Goal: Communication & Community: Share content

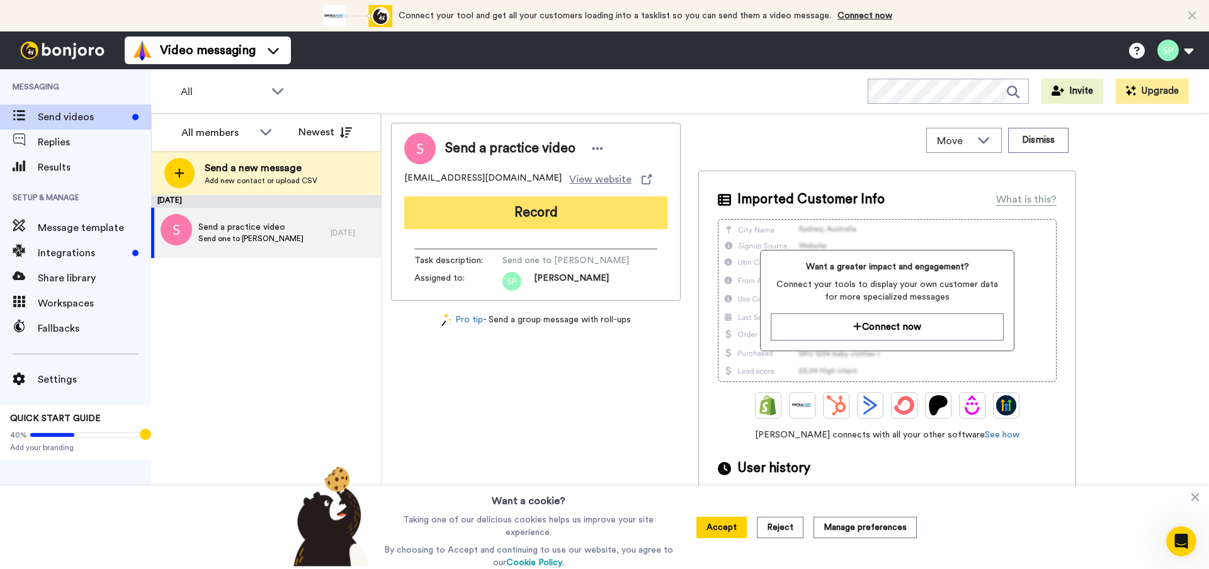
click at [579, 212] on button "Record" at bounding box center [535, 212] width 263 height 33
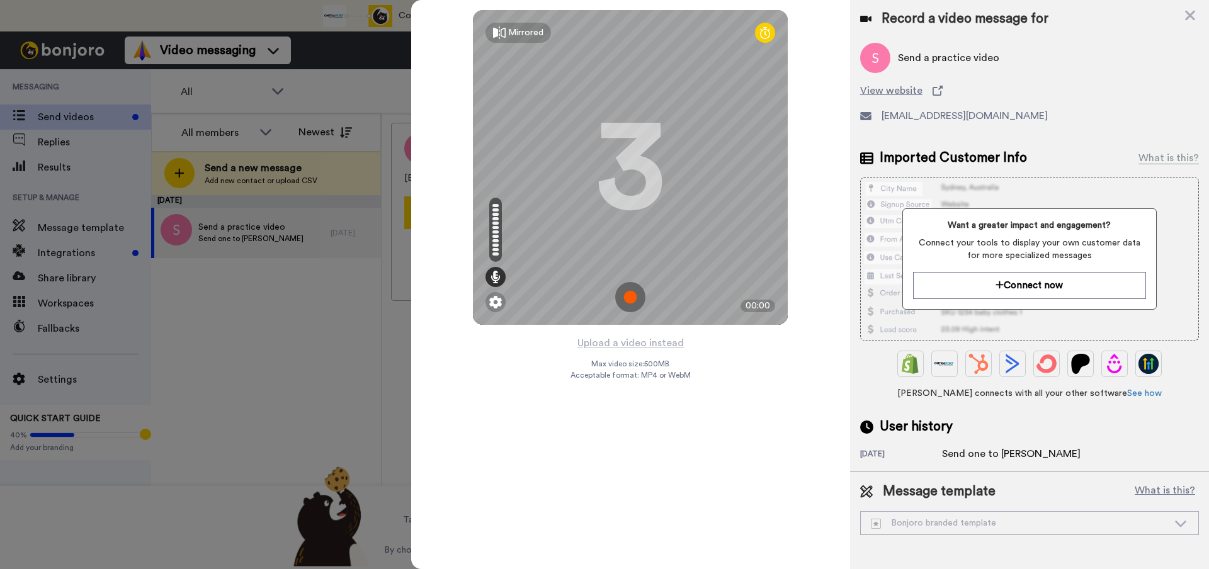
click at [628, 294] on img at bounding box center [630, 297] width 30 height 30
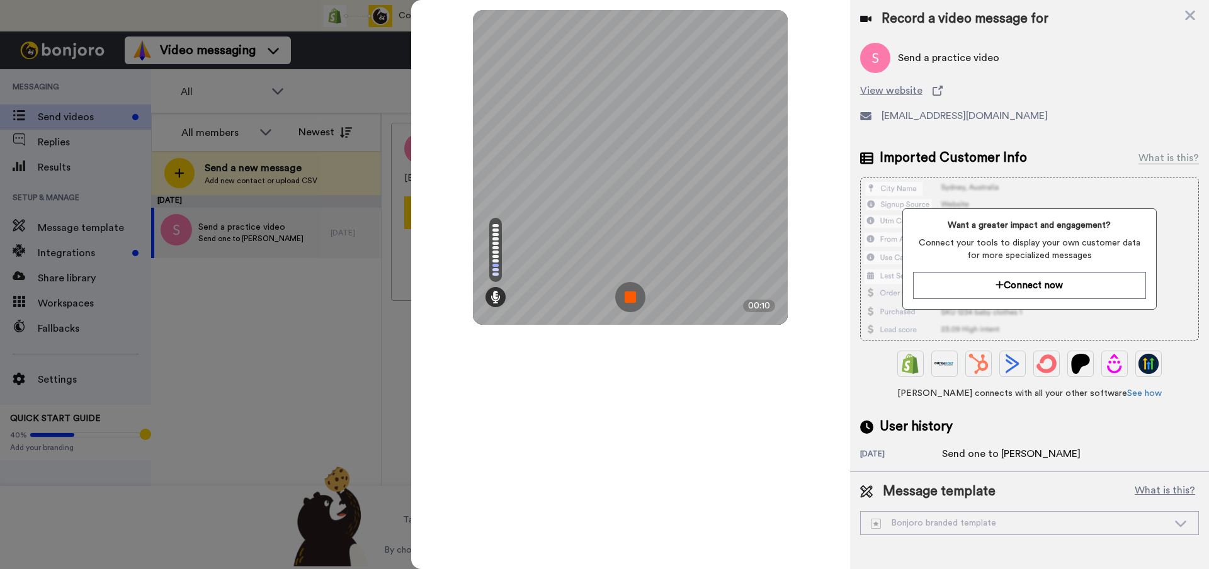
click at [632, 293] on img at bounding box center [630, 297] width 30 height 30
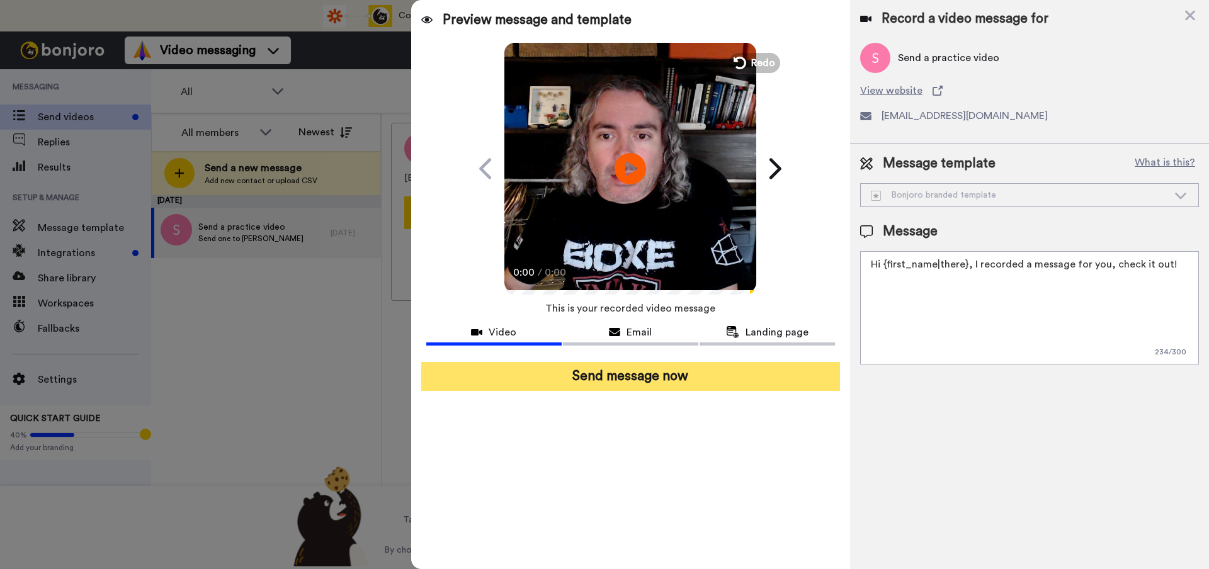
click at [683, 380] on button "Send message now" at bounding box center [630, 376] width 419 height 29
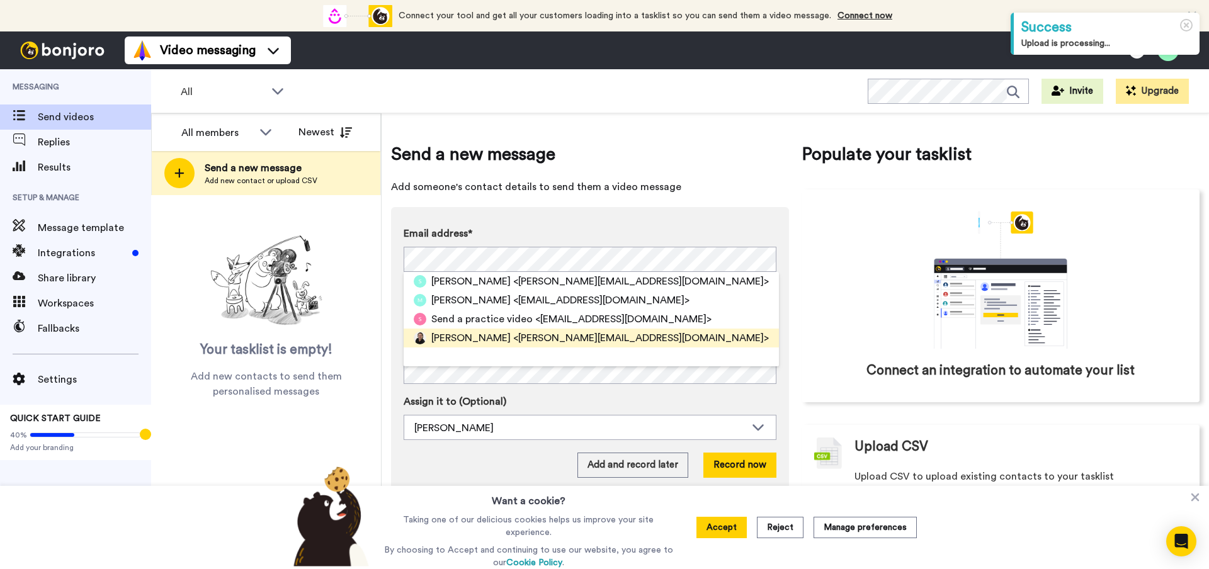
click at [498, 344] on span "[PERSON_NAME]" at bounding box center [470, 338] width 79 height 15
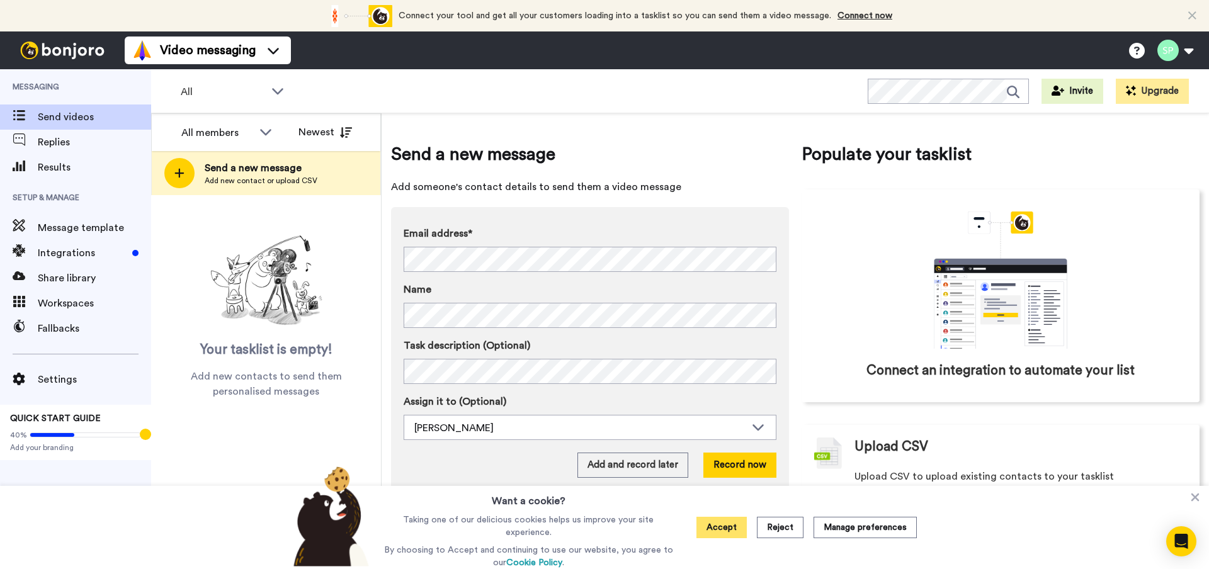
click at [724, 533] on button "Accept" at bounding box center [721, 527] width 50 height 21
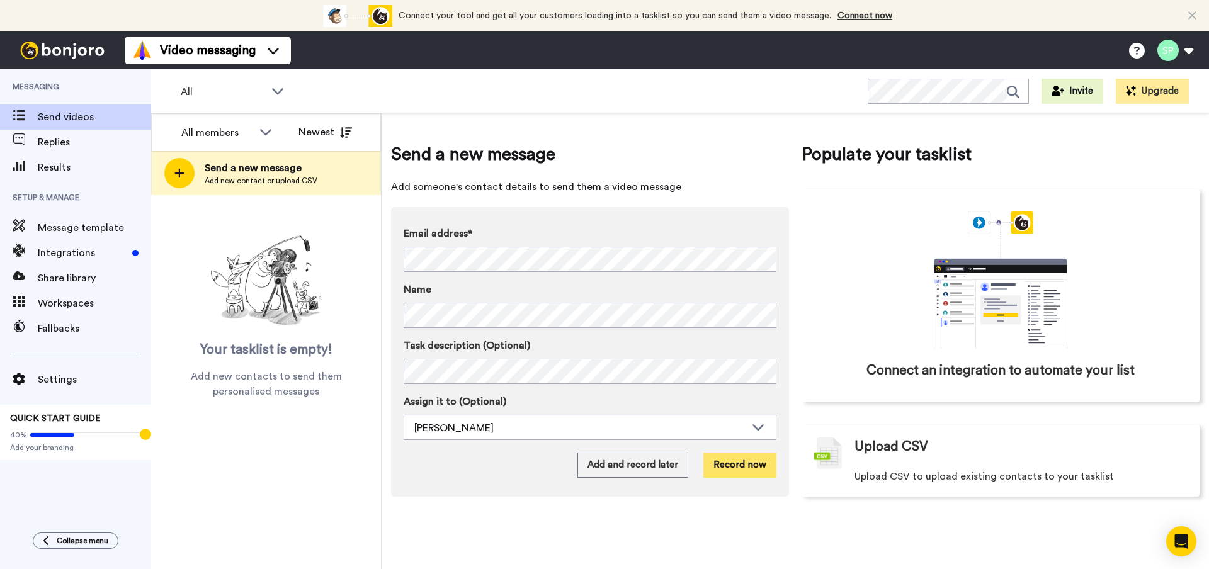
click at [754, 470] on button "Record now" at bounding box center [739, 465] width 73 height 25
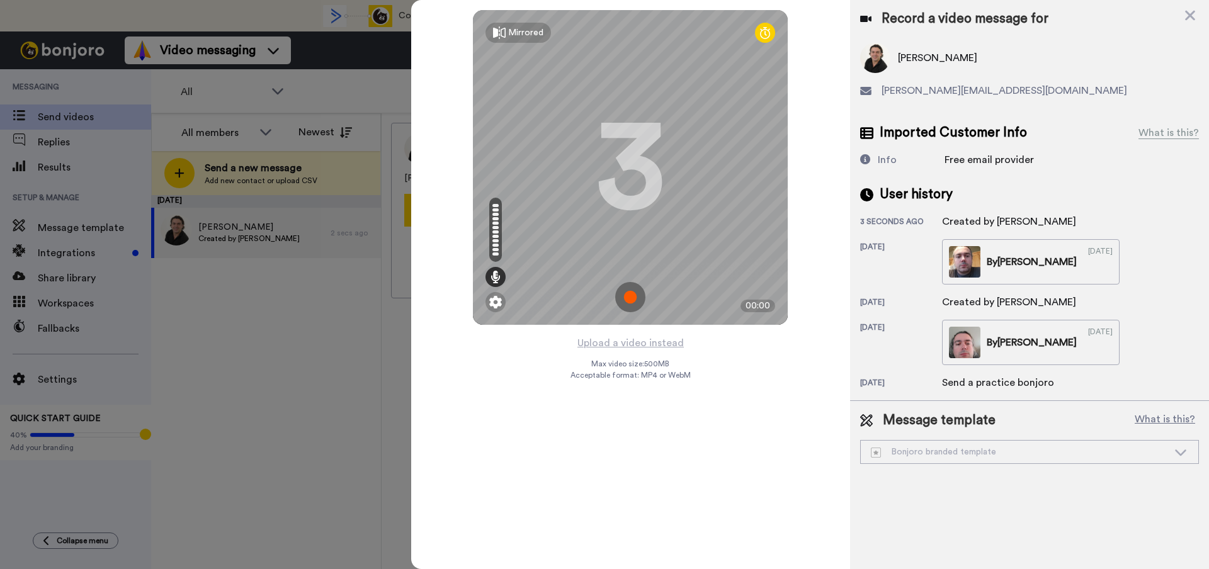
click at [628, 307] on img at bounding box center [630, 297] width 30 height 30
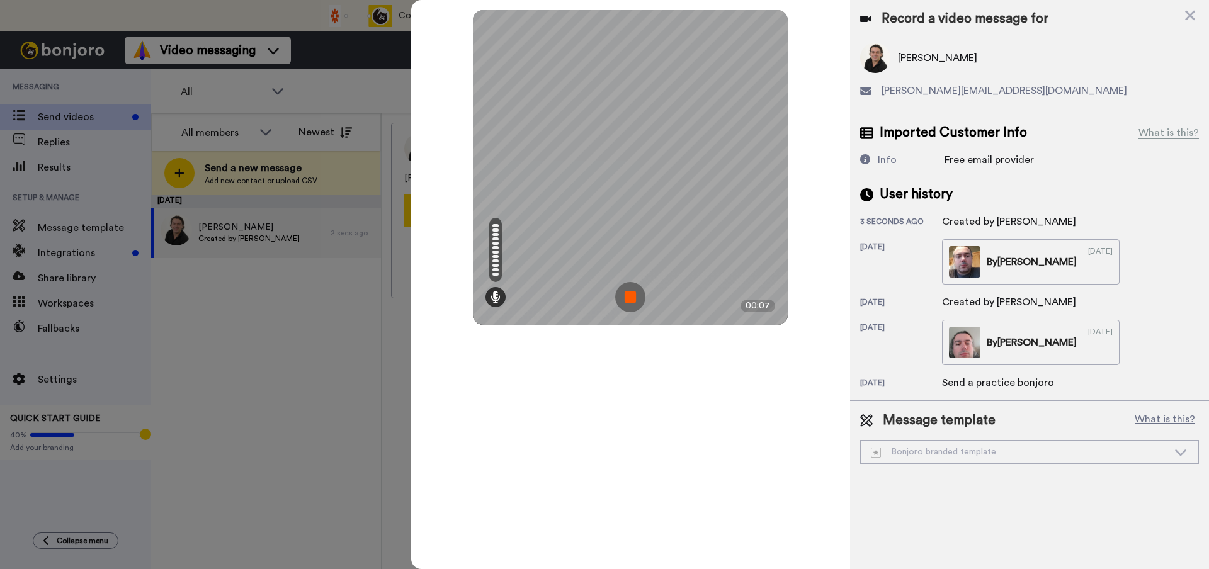
click at [630, 307] on img at bounding box center [630, 297] width 30 height 30
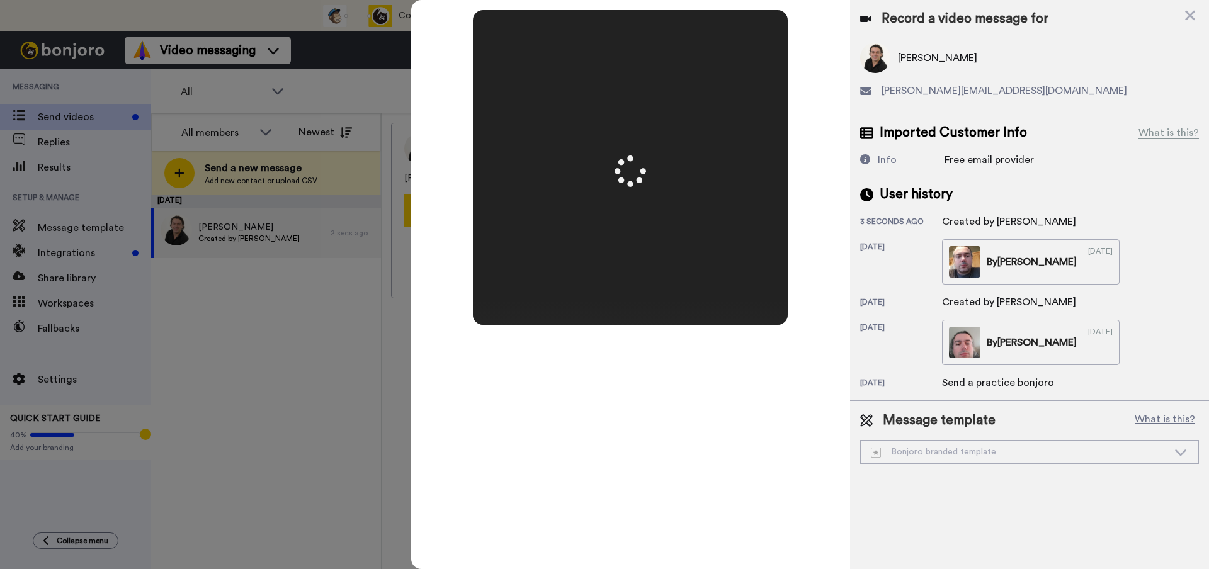
click at [736, 189] on video at bounding box center [630, 167] width 630 height 315
